Goal: Information Seeking & Learning: Learn about a topic

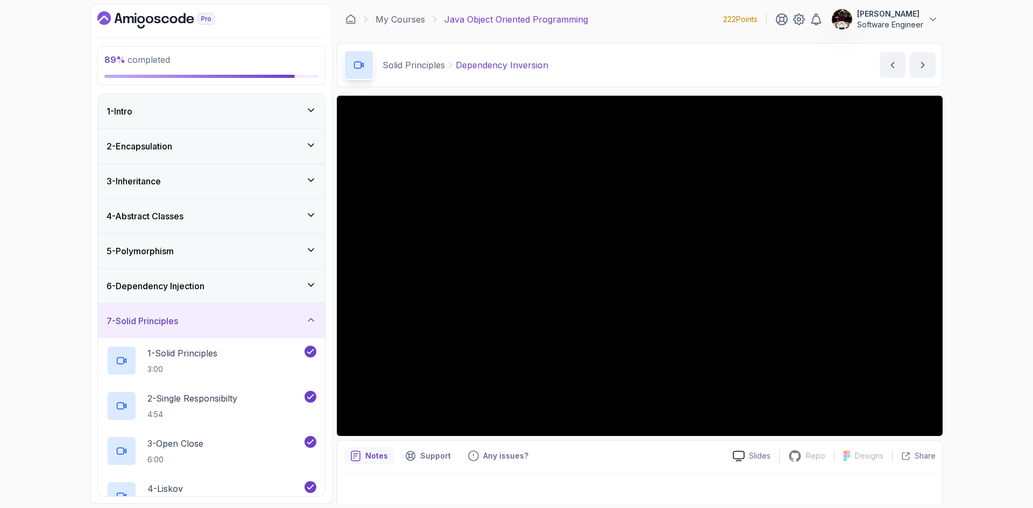
scroll to position [7, 0]
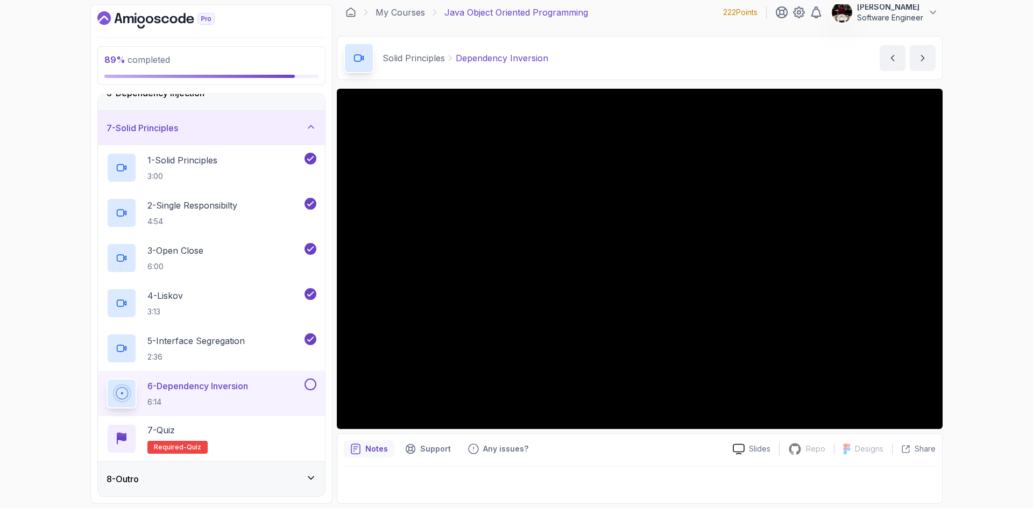
click at [885, 4] on section "89 % completed 1 - Intro 2 - Encapsulation 3 - Inheritance 4 - Abstract Classes…" at bounding box center [516, 254] width 861 height 508
click at [909, 15] on p "Software Engineer" at bounding box center [890, 17] width 66 height 11
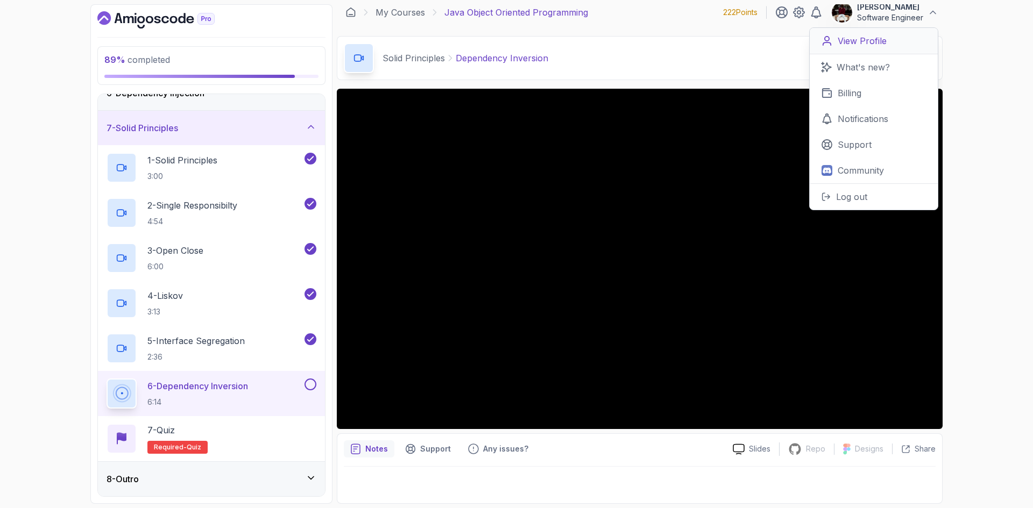
click at [865, 41] on p "View Profile" at bounding box center [861, 40] width 49 height 13
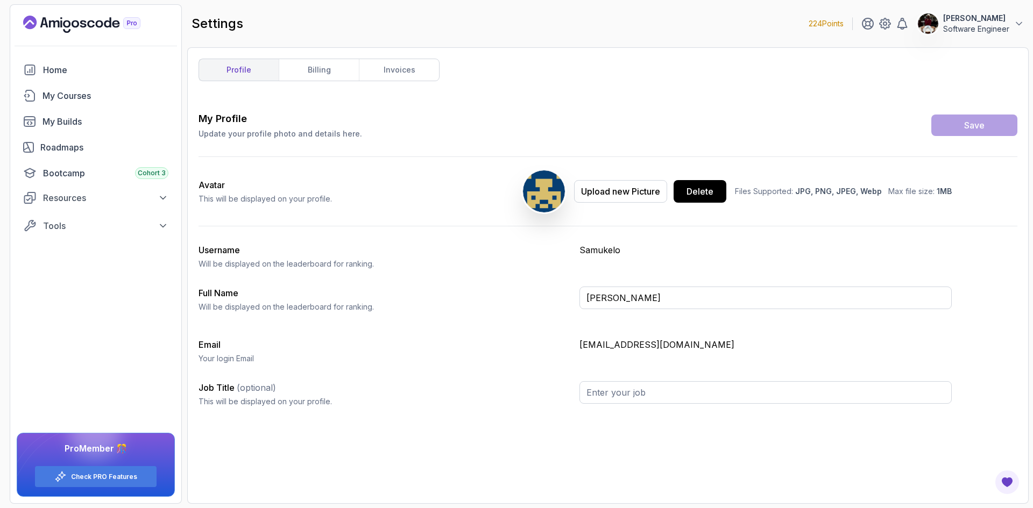
type input "Software Engineer"
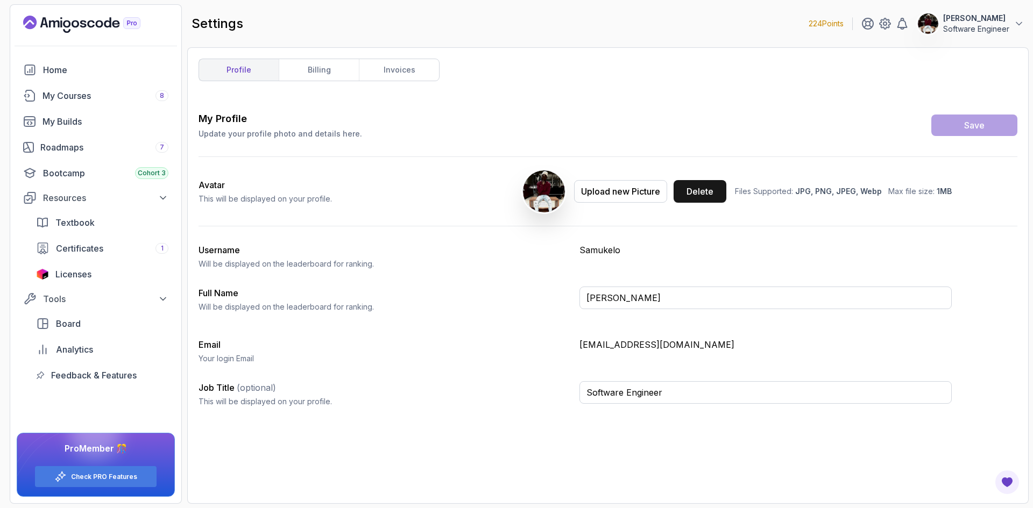
click at [698, 189] on div "Delete" at bounding box center [699, 191] width 27 height 13
click at [878, 25] on icon at bounding box center [884, 23] width 13 height 13
click at [883, 22] on icon at bounding box center [884, 23] width 3 height 3
click at [861, 24] on icon at bounding box center [867, 23] width 13 height 13
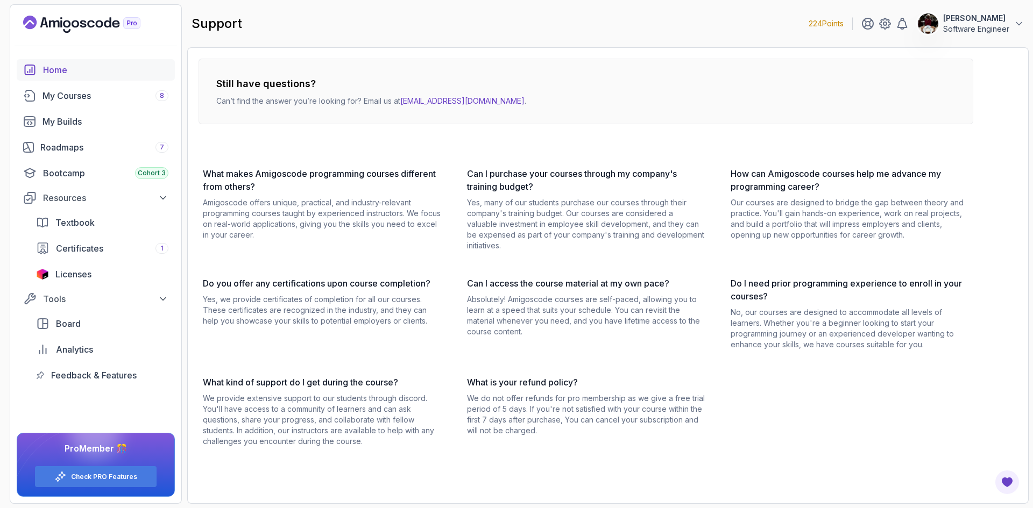
click at [88, 72] on div "Home" at bounding box center [105, 69] width 125 height 13
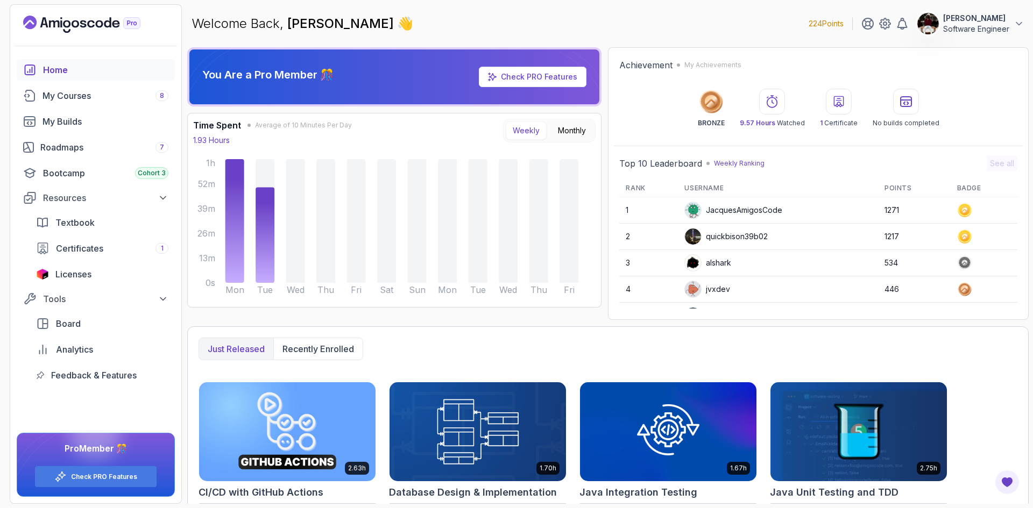
click at [917, 24] on img at bounding box center [928, 24] width 22 height 22
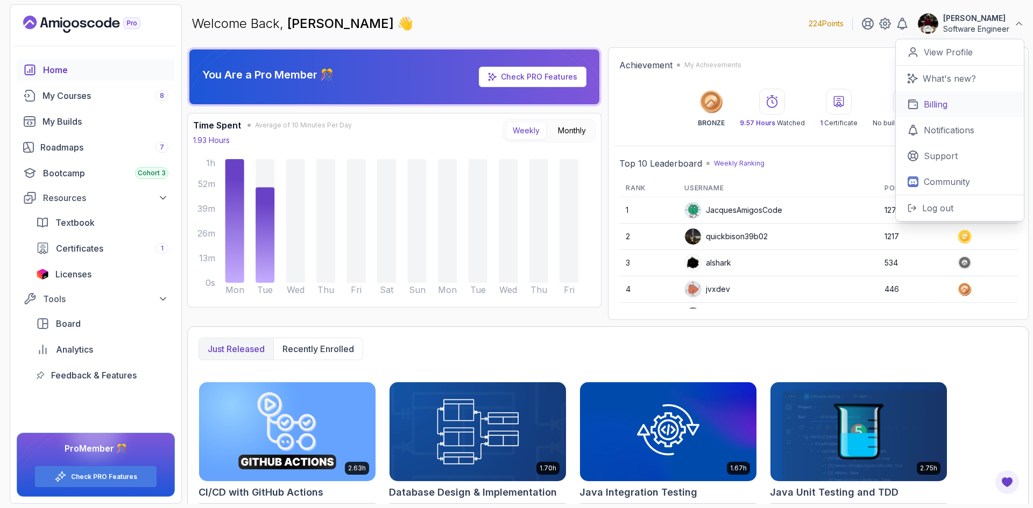
click at [937, 100] on p "Billing" at bounding box center [935, 104] width 24 height 13
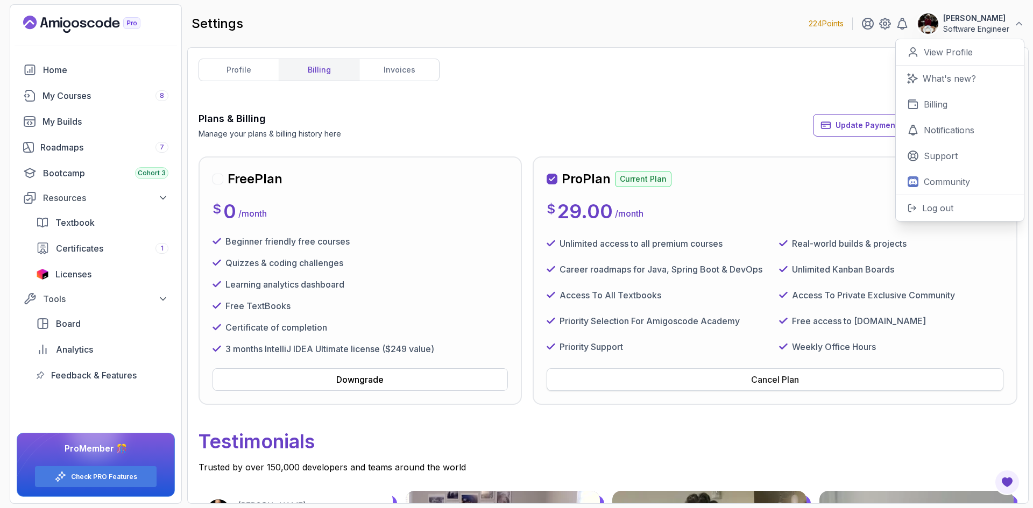
click at [773, 380] on div "Cancel Plan" at bounding box center [775, 379] width 48 height 13
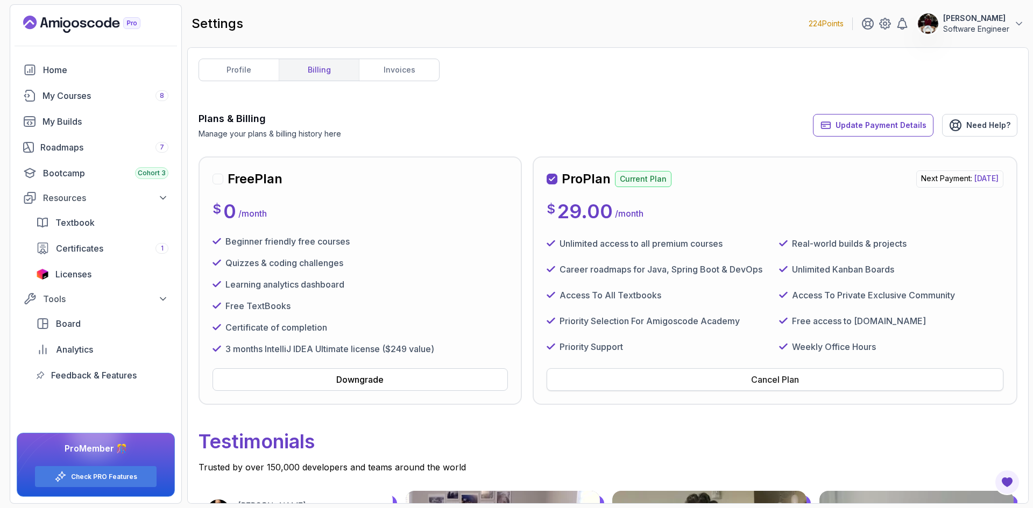
click at [772, 383] on div "Cancel Plan" at bounding box center [775, 379] width 48 height 13
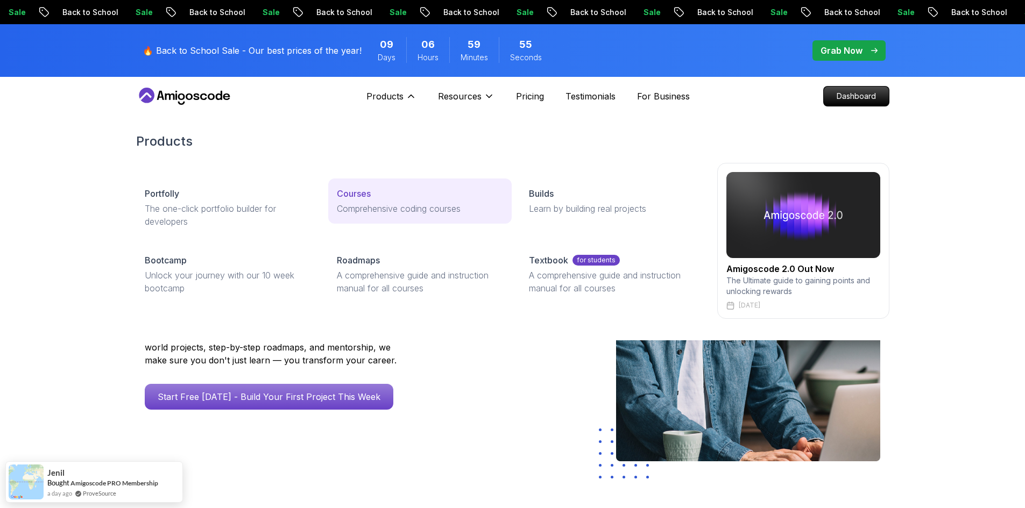
click at [357, 195] on p "Courses" at bounding box center [354, 193] width 34 height 13
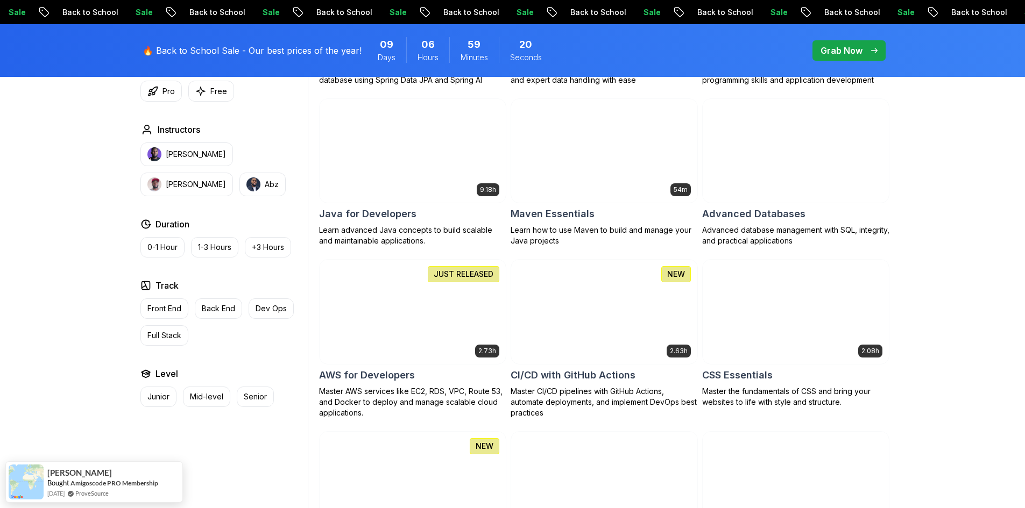
scroll to position [649, 0]
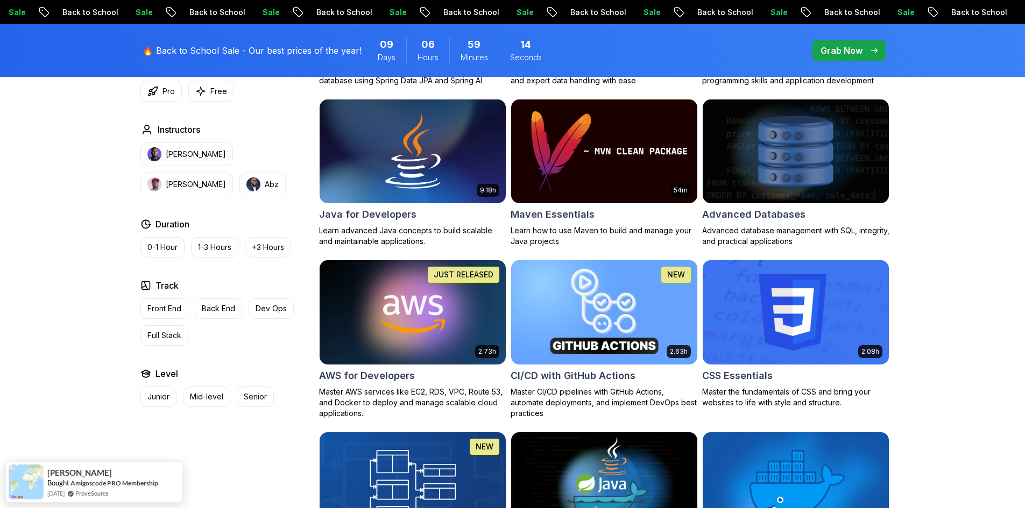
click at [582, 302] on img at bounding box center [603, 312] width 195 height 109
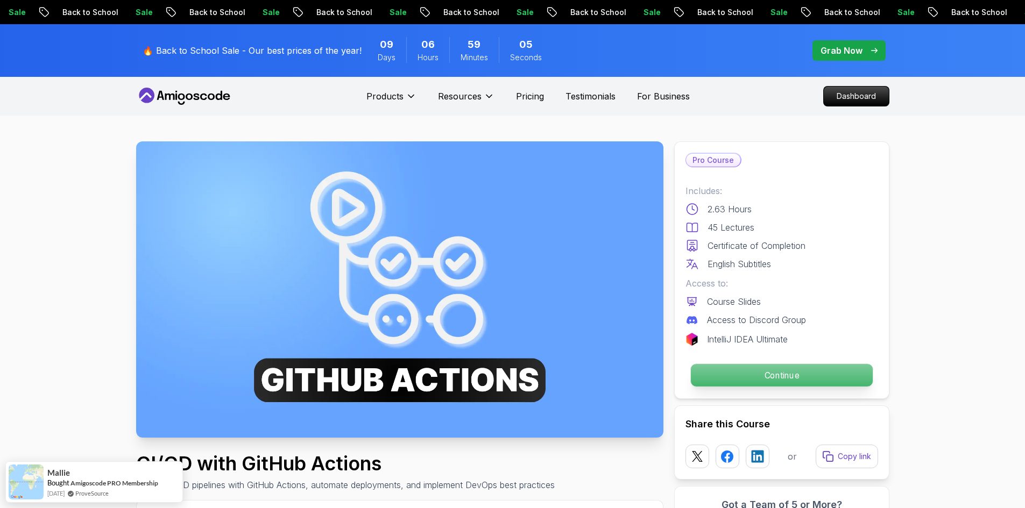
click at [752, 376] on p "Continue" at bounding box center [781, 375] width 182 height 23
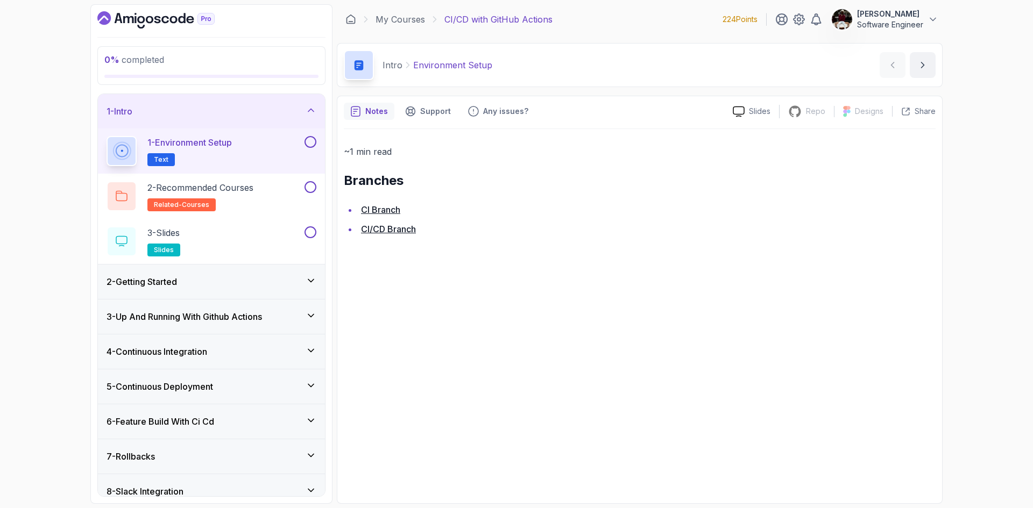
click at [383, 209] on link "CI Branch" at bounding box center [380, 209] width 39 height 11
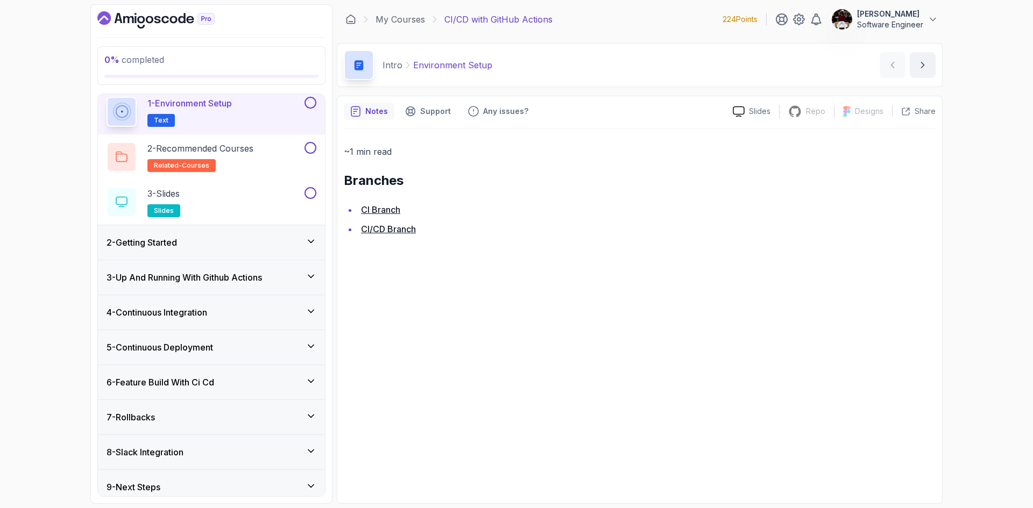
scroll to position [47, 0]
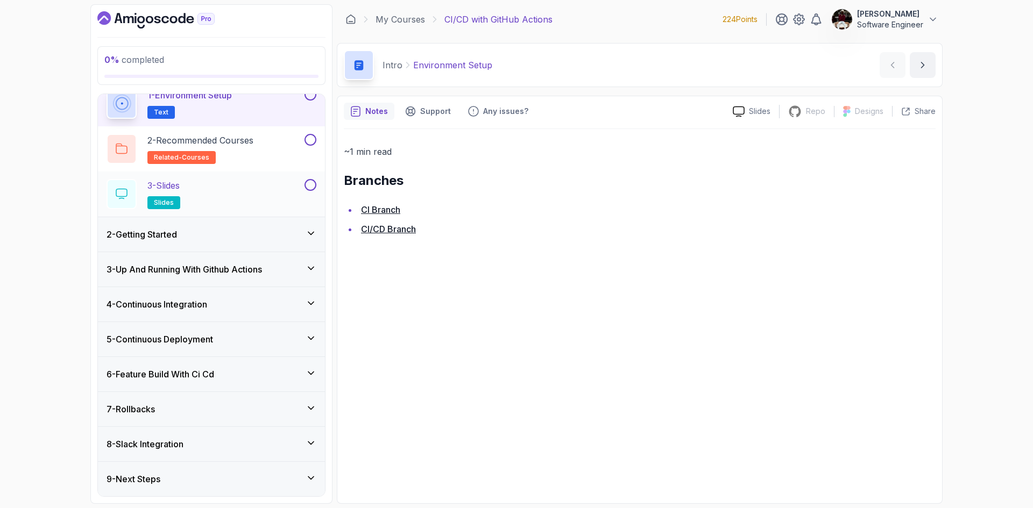
click at [308, 186] on button at bounding box center [310, 185] width 12 height 12
click at [308, 186] on icon at bounding box center [311, 185] width 6 height 4
click at [216, 195] on div "3 - Slides slides" at bounding box center [204, 194] width 196 height 30
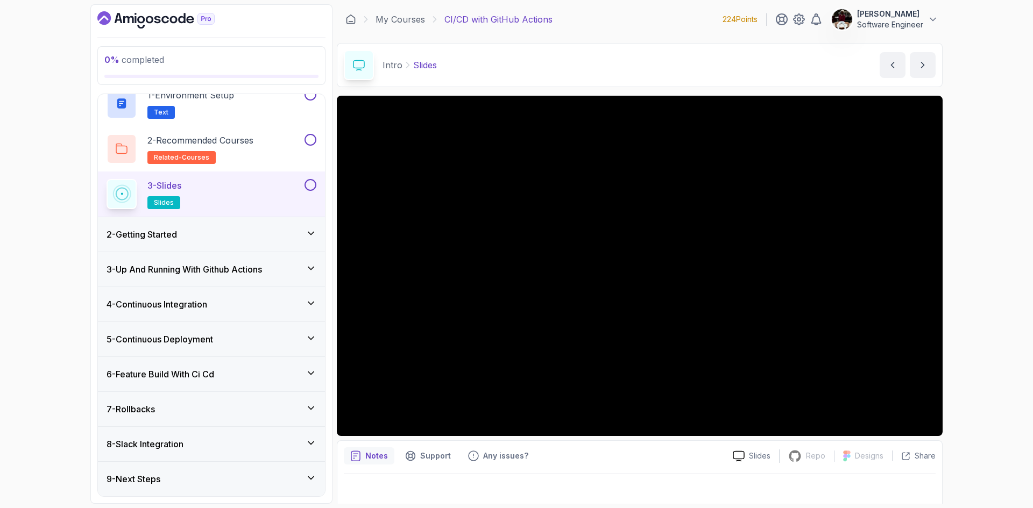
click at [266, 233] on div "2 - Getting Started" at bounding box center [211, 234] width 210 height 13
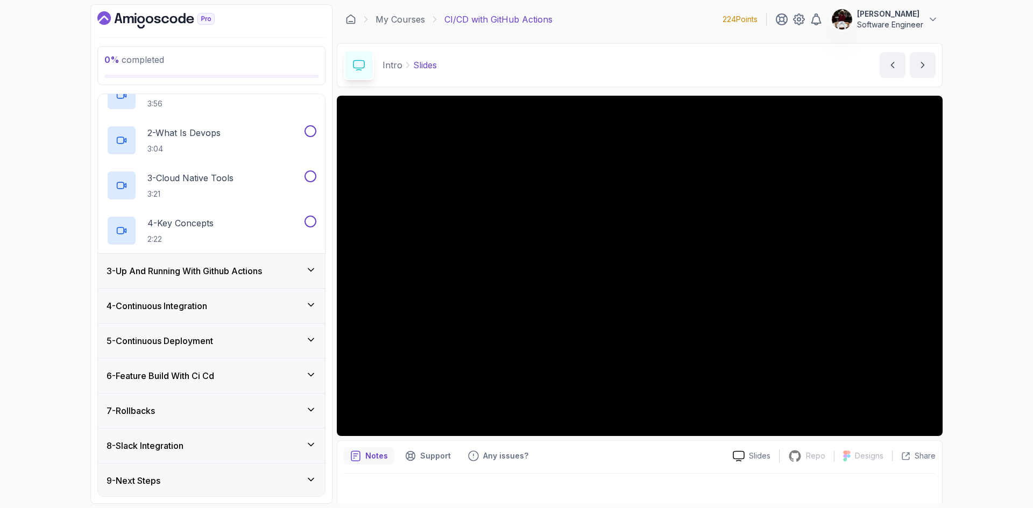
scroll to position [93, 0]
click at [307, 474] on icon at bounding box center [310, 478] width 11 height 11
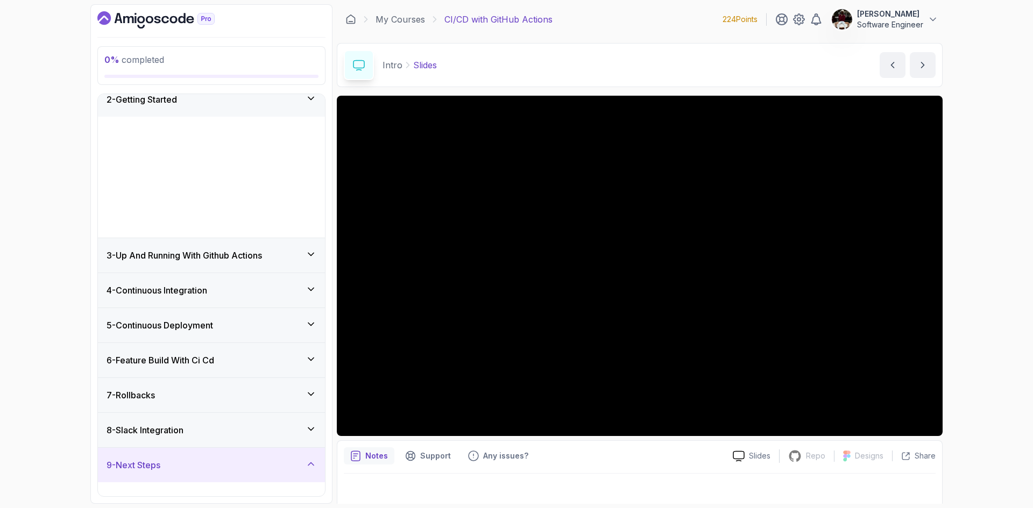
scroll to position [0, 0]
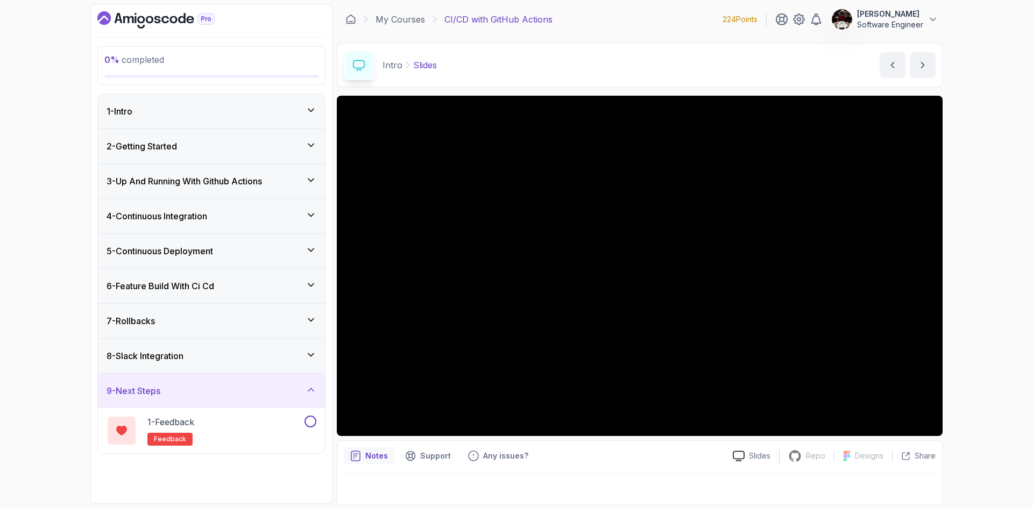
click at [308, 393] on icon at bounding box center [310, 390] width 11 height 11
